Goal: Complete application form

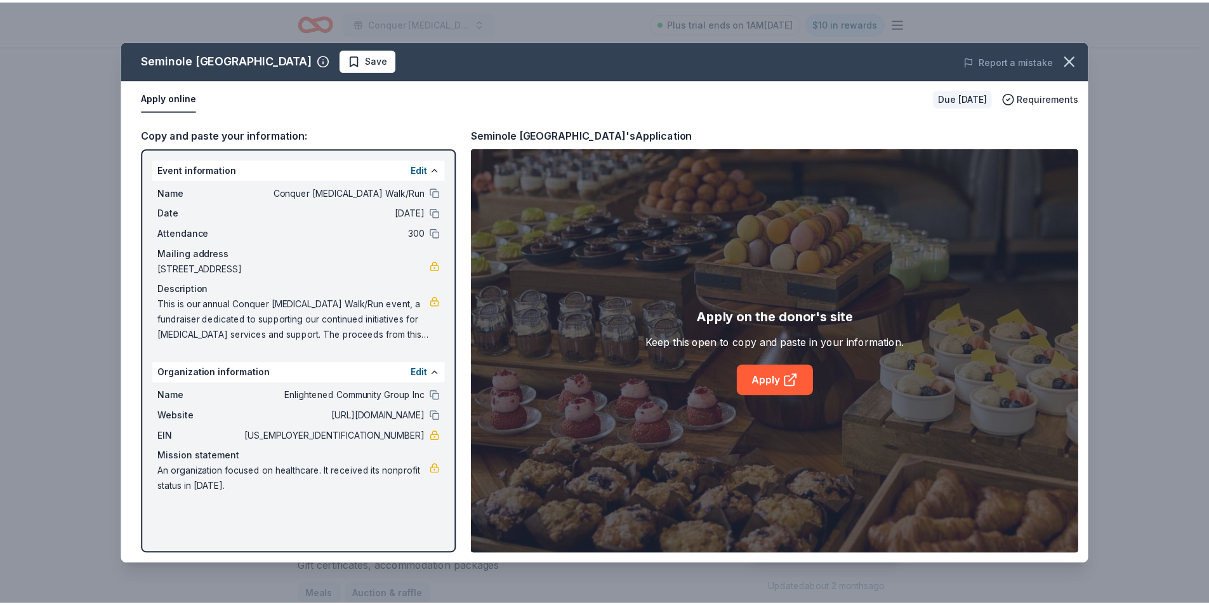
scroll to position [190, 0]
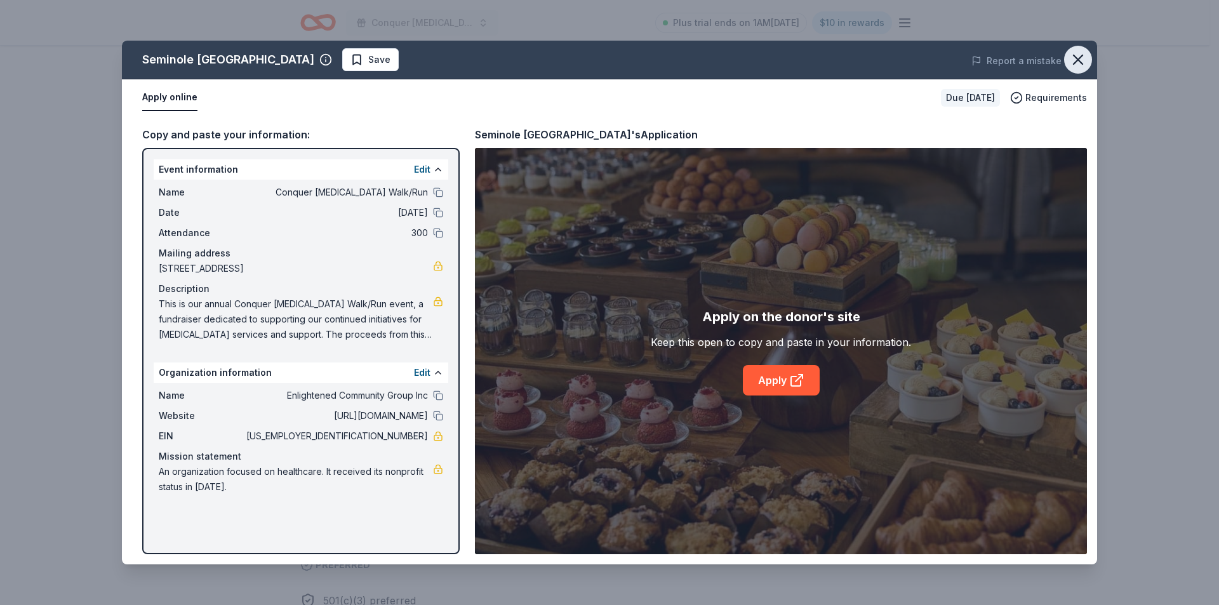
click at [1086, 61] on icon "button" at bounding box center [1078, 60] width 18 height 18
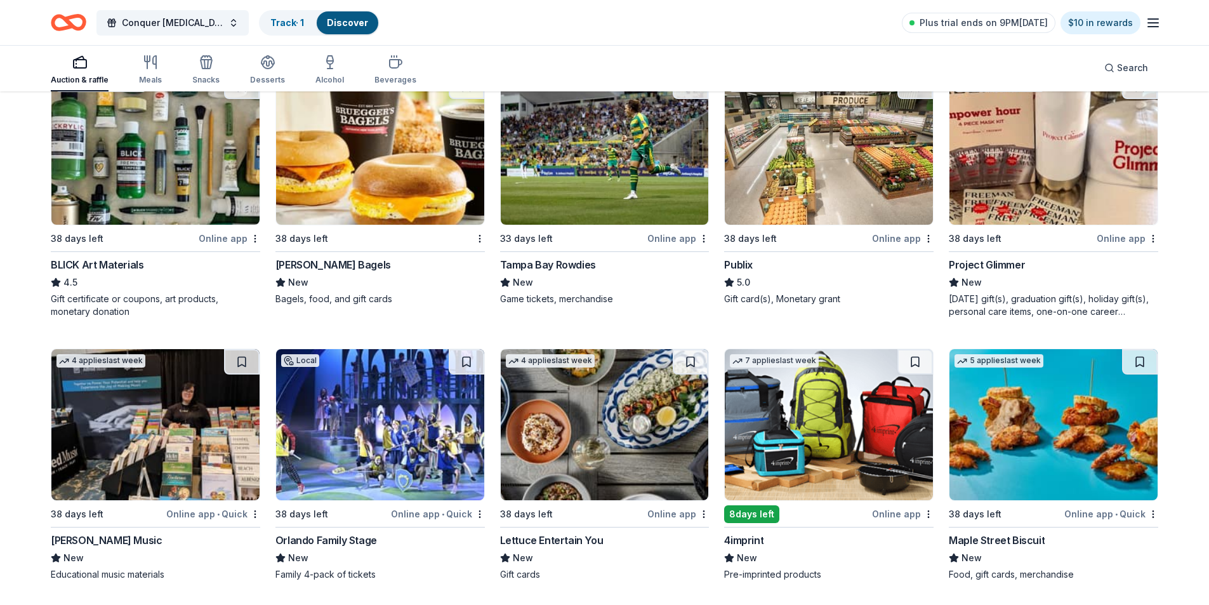
scroll to position [2920, 0]
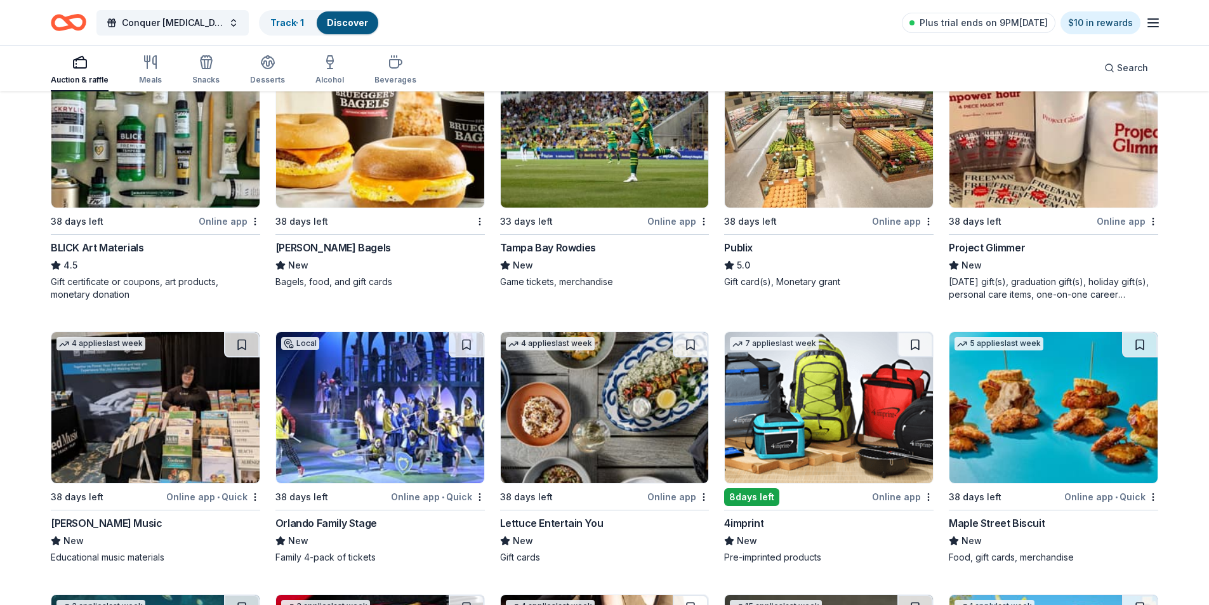
click at [748, 246] on div "Publix" at bounding box center [738, 247] width 29 height 15
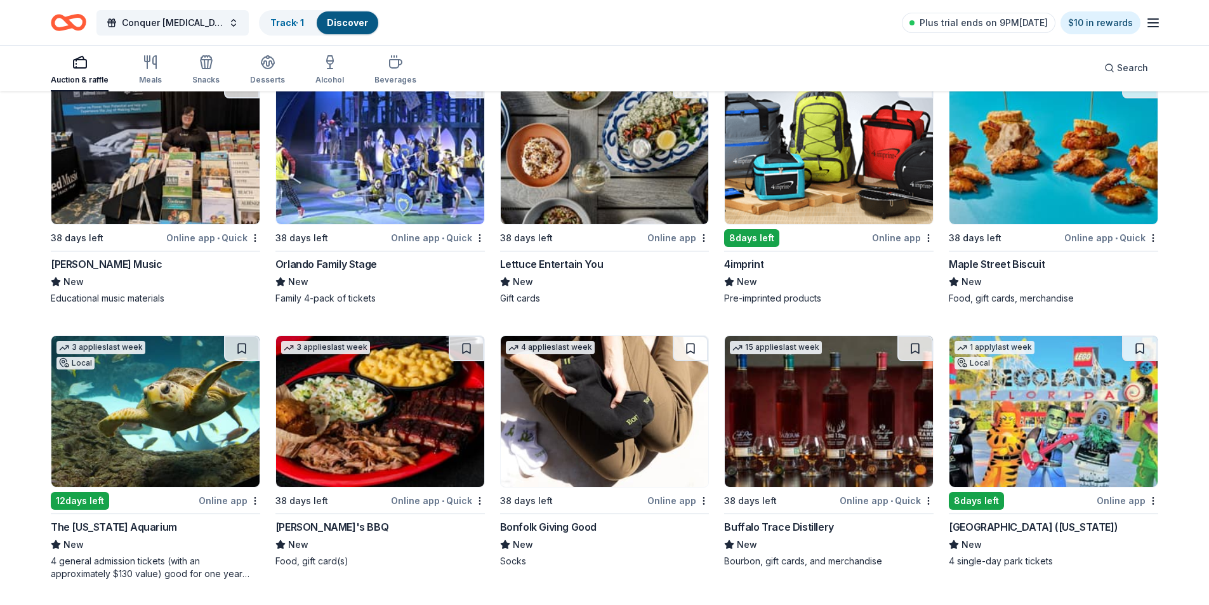
scroll to position [3174, 0]
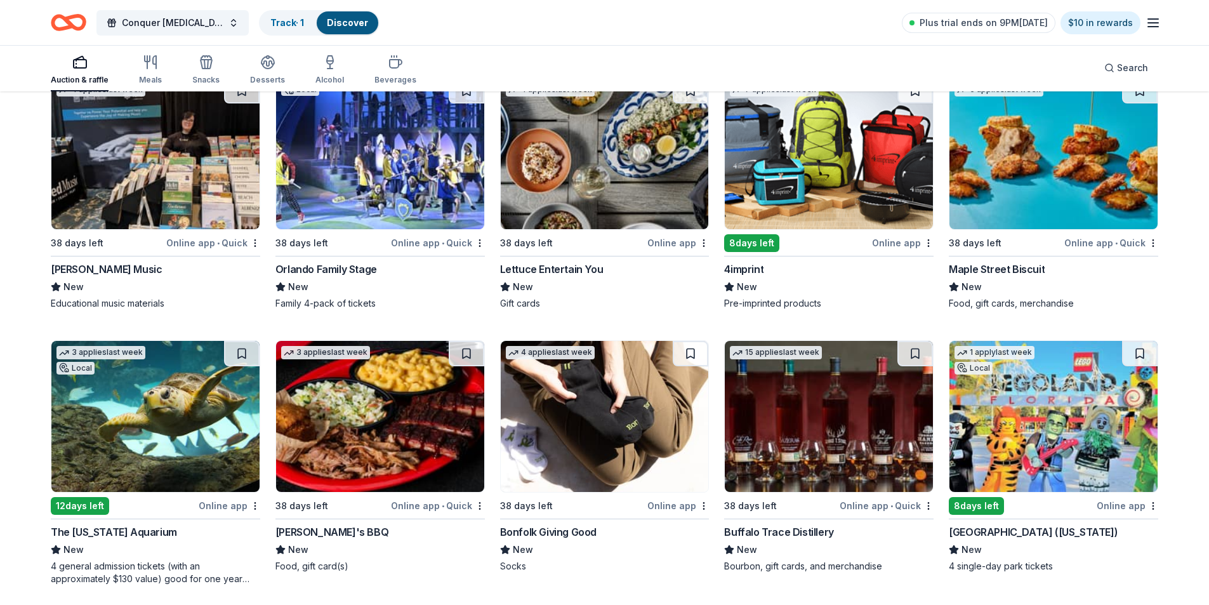
click at [992, 267] on div "Maple Street Biscuit" at bounding box center [997, 269] width 96 height 15
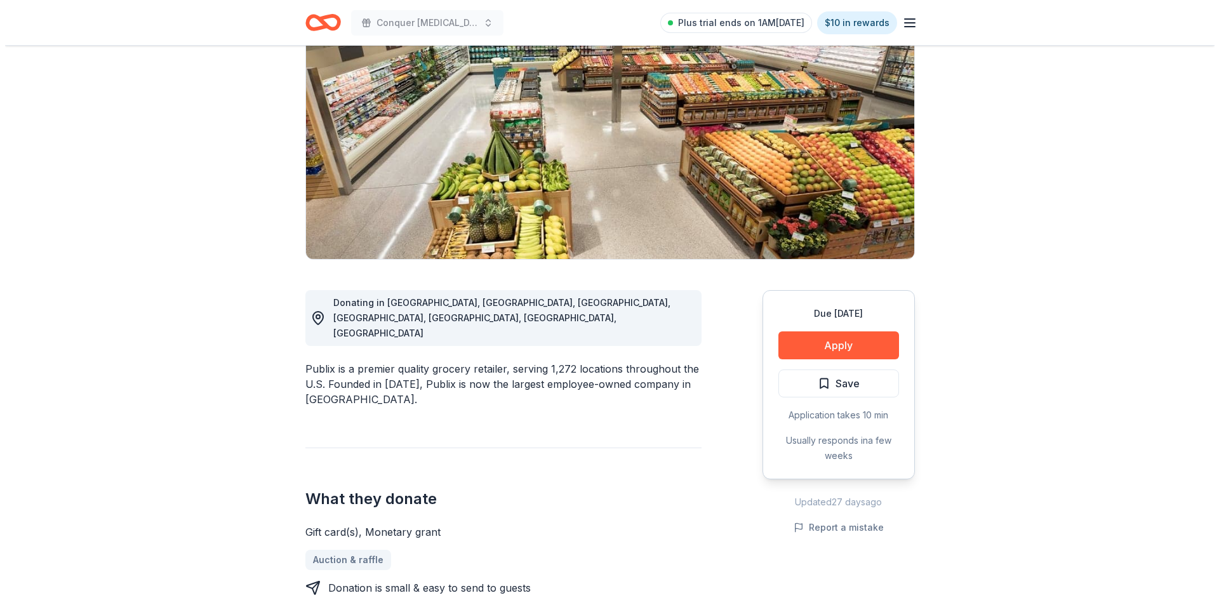
scroll to position [127, 0]
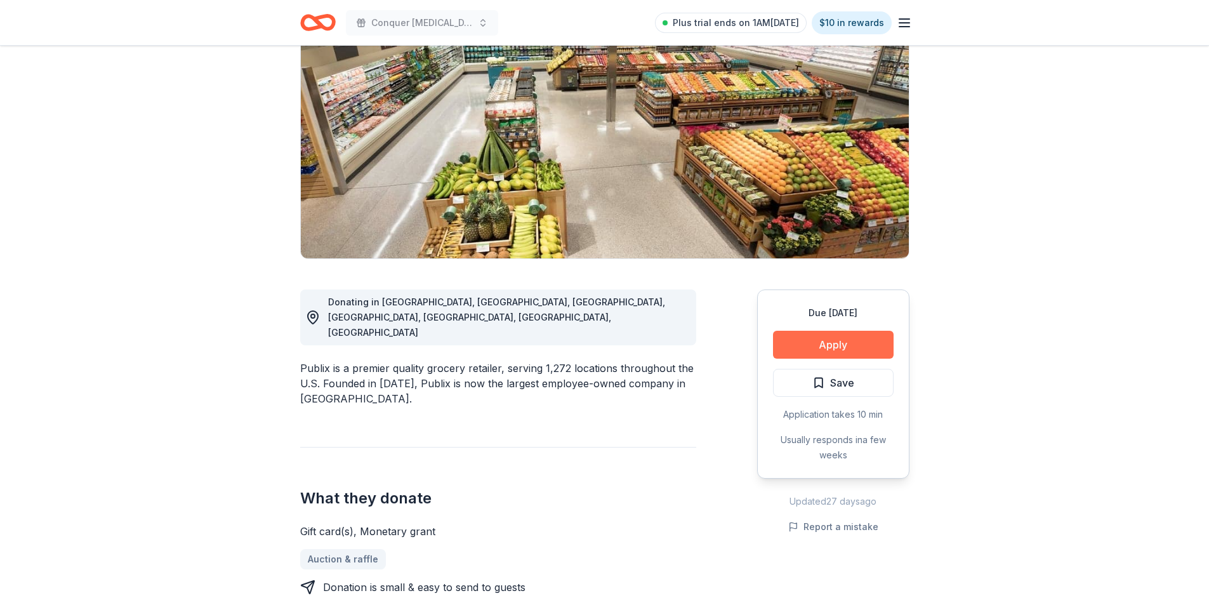
click at [827, 350] on button "Apply" at bounding box center [833, 345] width 121 height 28
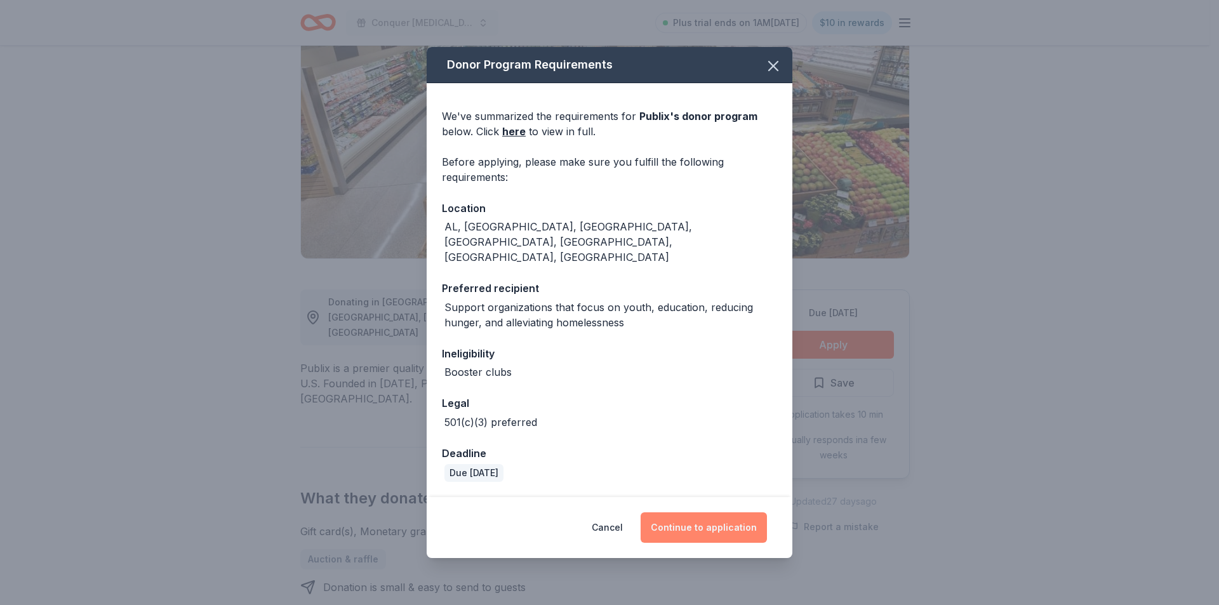
click at [691, 512] on button "Continue to application" at bounding box center [704, 527] width 126 height 30
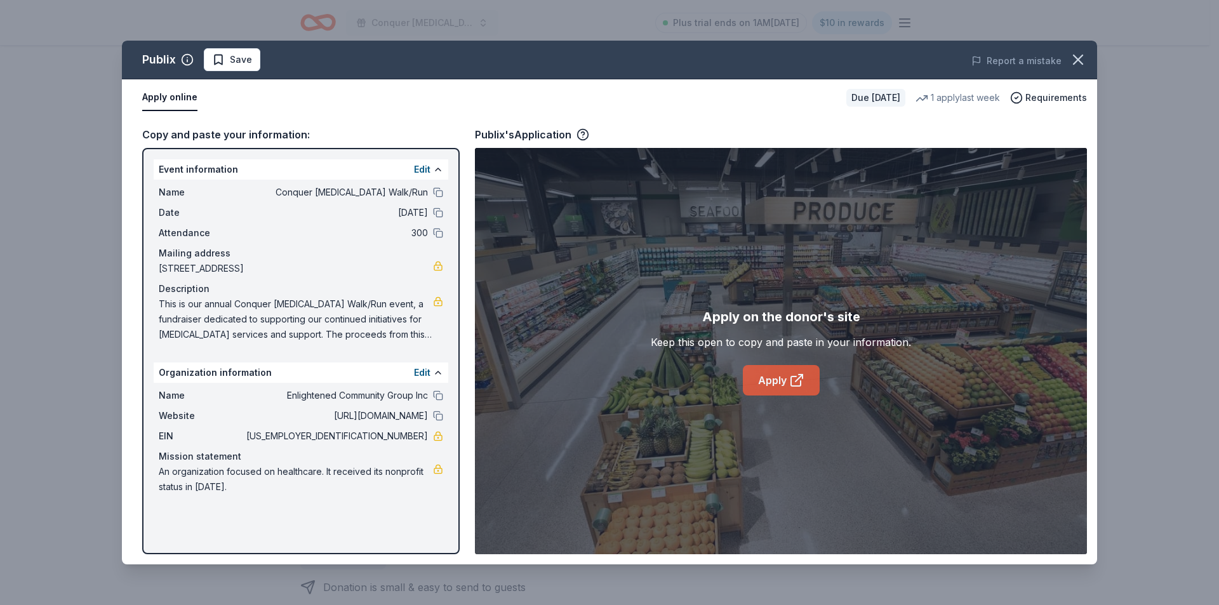
click at [777, 381] on link "Apply" at bounding box center [781, 380] width 77 height 30
